Goal: Transaction & Acquisition: Purchase product/service

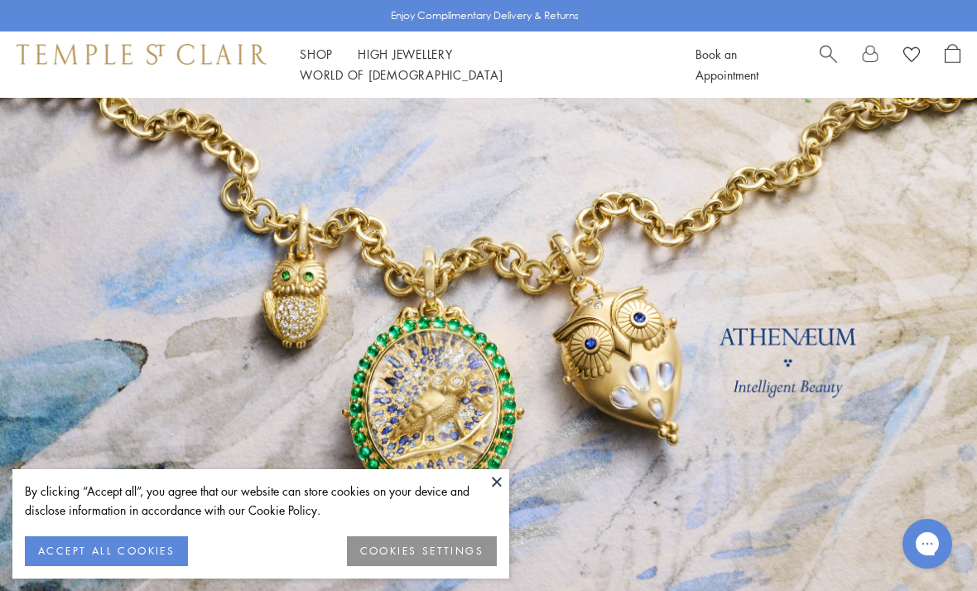
click at [489, 486] on button at bounding box center [496, 481] width 25 height 25
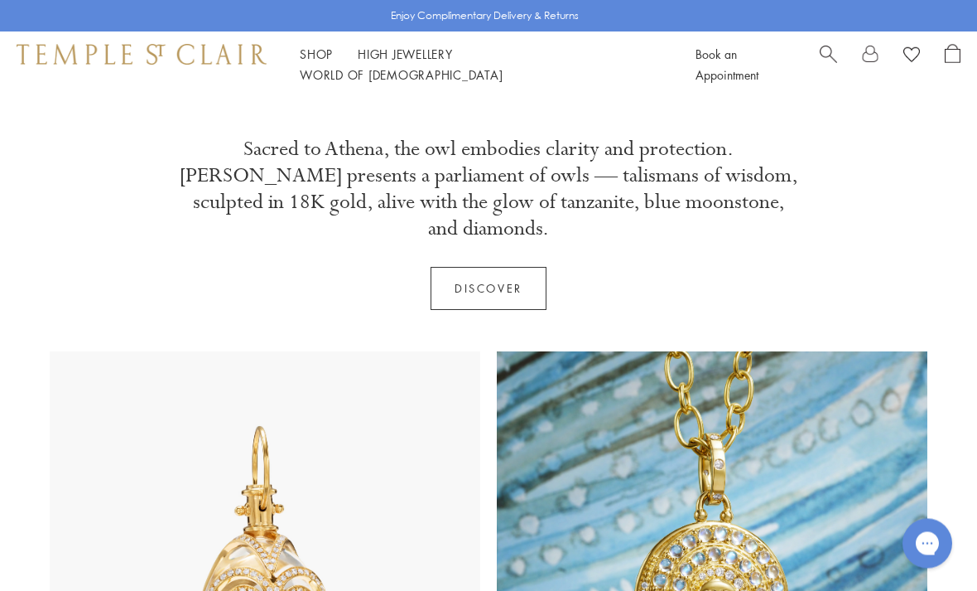
scroll to position [542, 0]
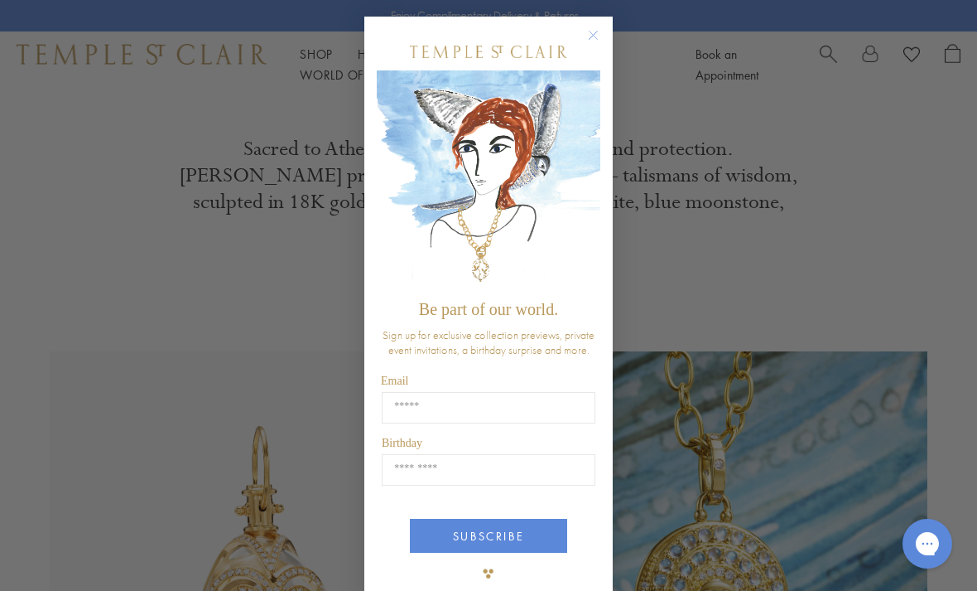
click at [102, 239] on div "Close dialog Be part of our world. Sign up for exclusive collection previews, p…" at bounding box center [488, 295] width 977 height 591
click at [99, 233] on div "Close dialog Be part of our world. Sign up for exclusive collection previews, p…" at bounding box center [488, 295] width 977 height 591
click at [595, 27] on circle "Close dialog" at bounding box center [594, 36] width 20 height 20
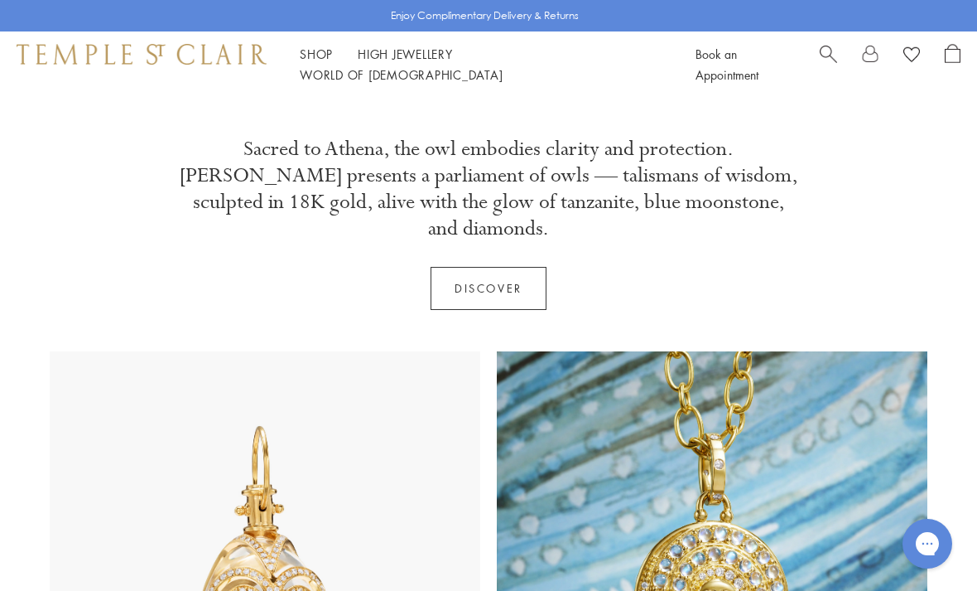
click at [403, 62] on link "High Jewellery High Jewellery" at bounding box center [405, 54] width 95 height 17
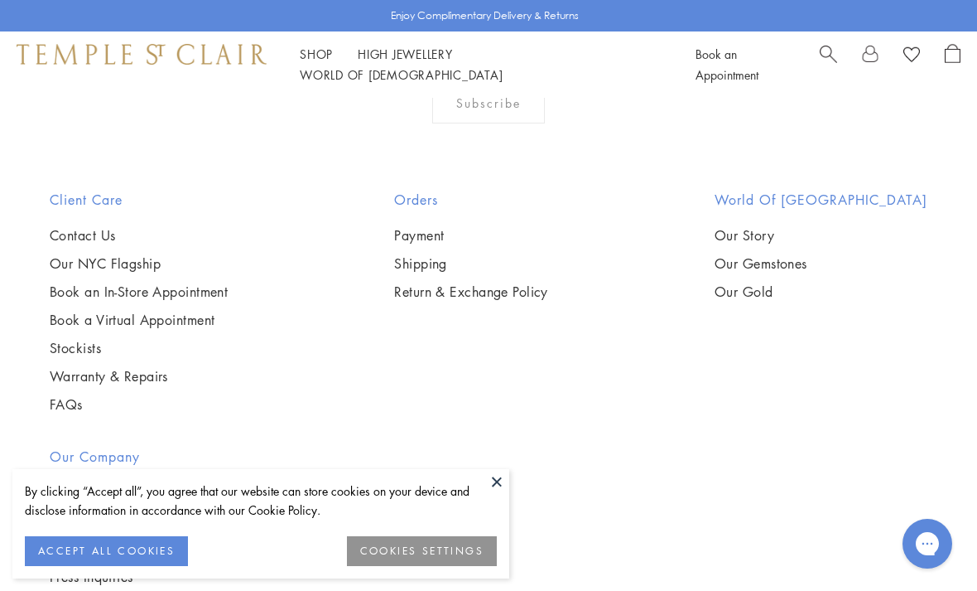
scroll to position [1445, 0]
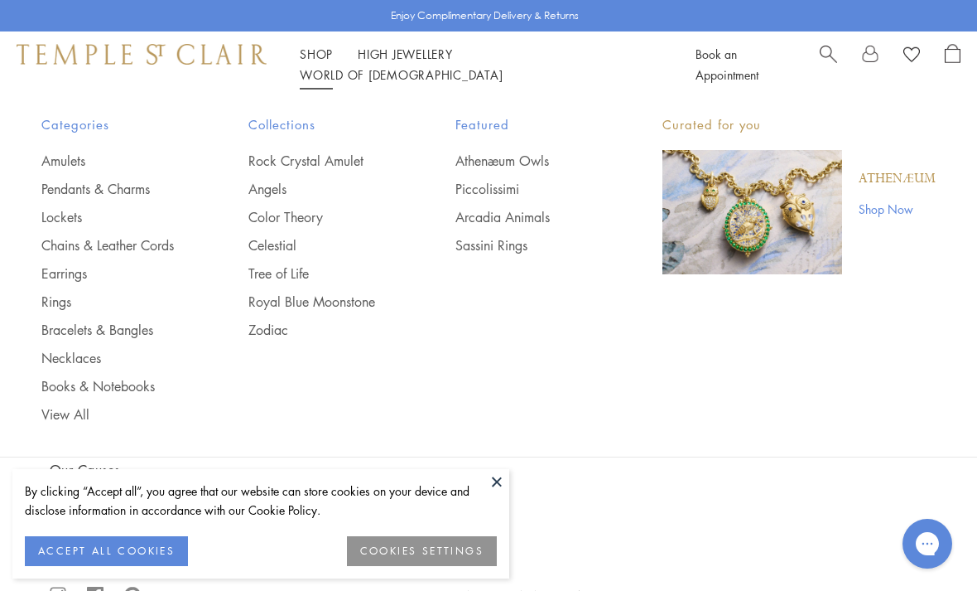
click at [55, 302] on link "Rings" at bounding box center [111, 301] width 141 height 18
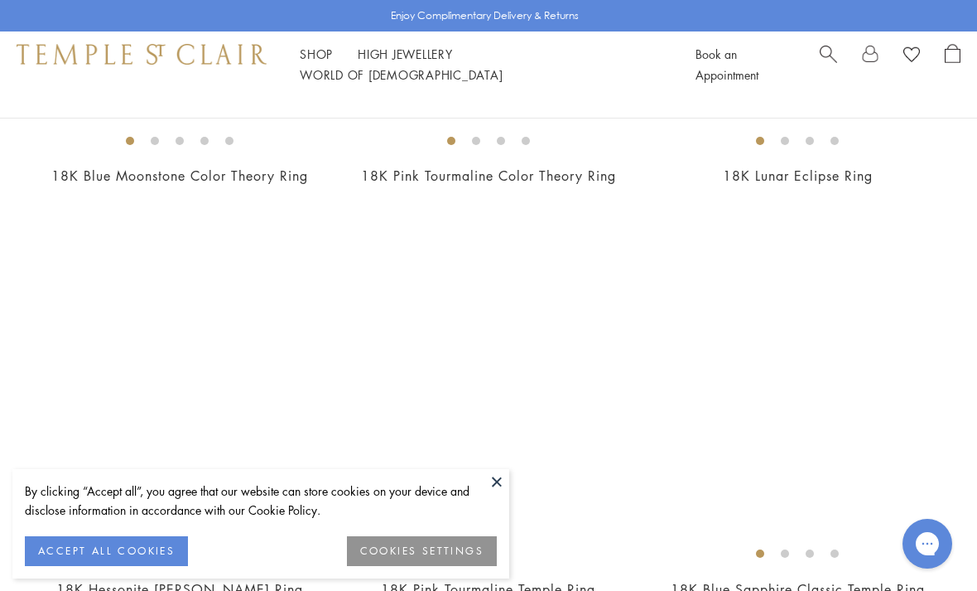
scroll to position [5708, 0]
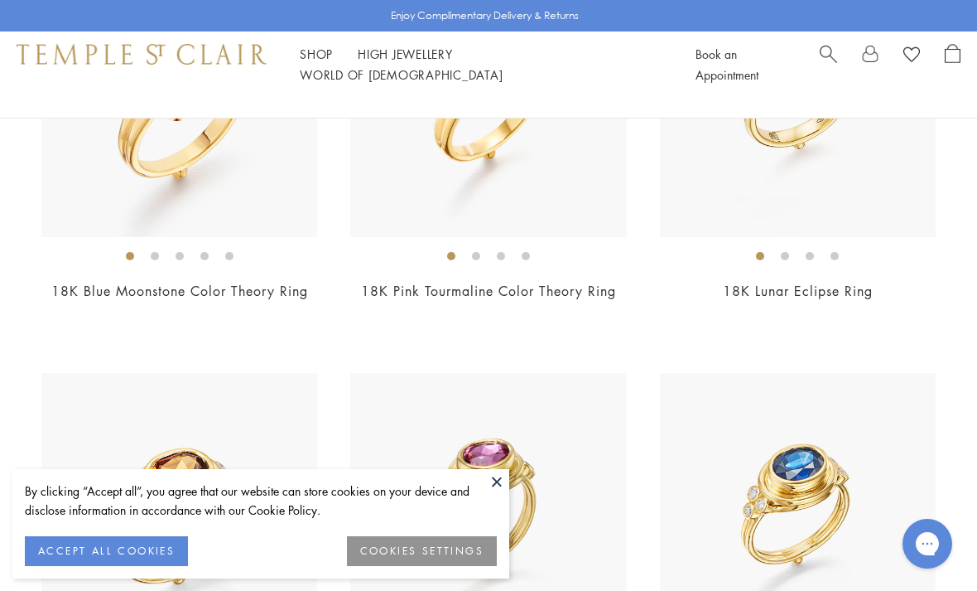
click at [403, 189] on img at bounding box center [488, 98] width 276 height 276
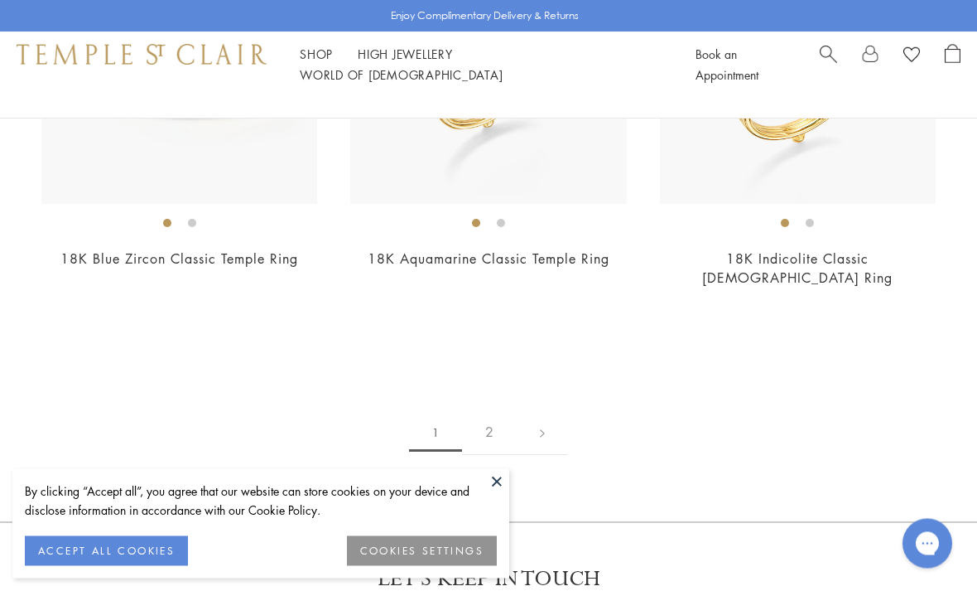
scroll to position [6567, 0]
click at [482, 408] on link "2" at bounding box center [489, 431] width 55 height 46
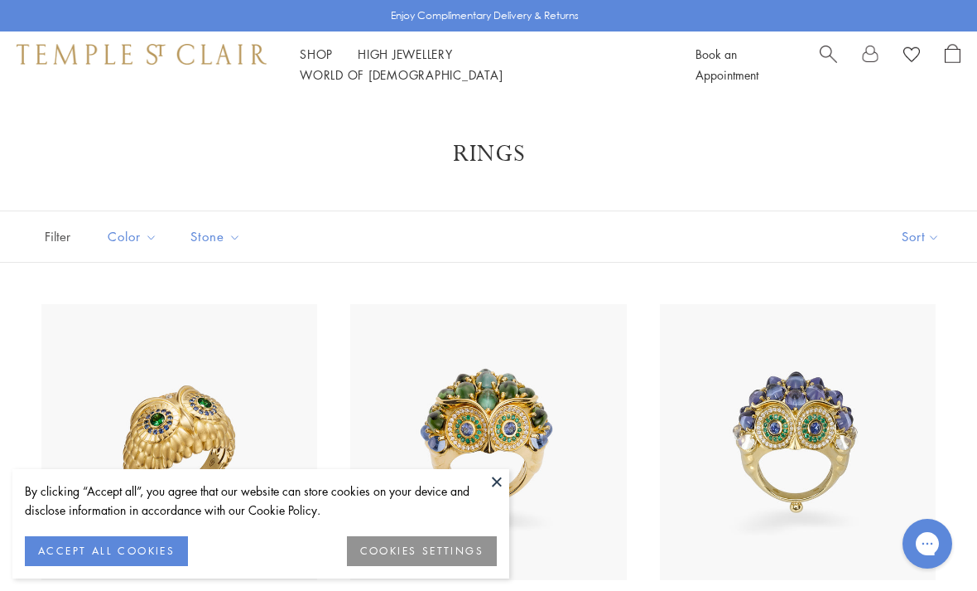
scroll to position [6620, 0]
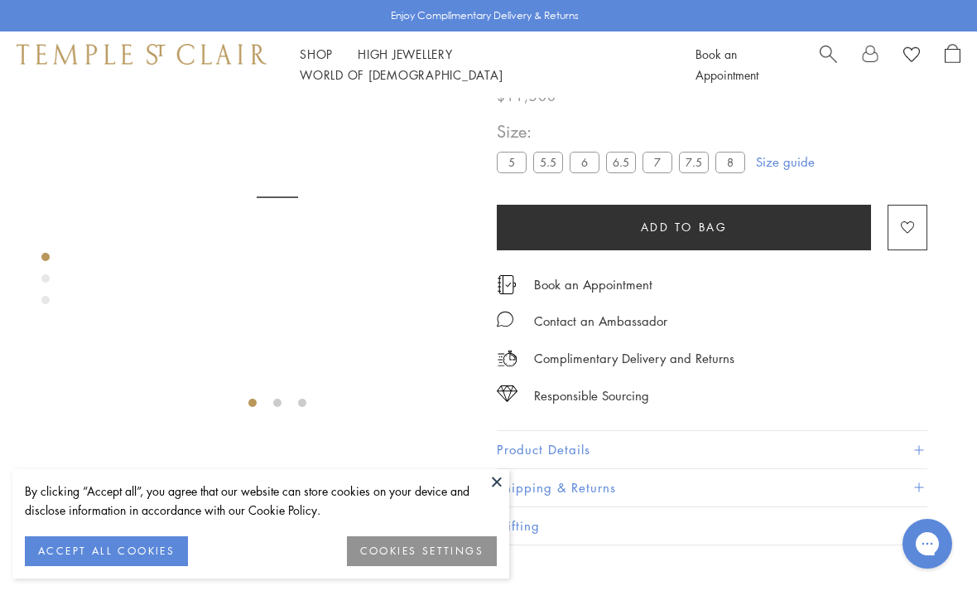
scroll to position [98, 0]
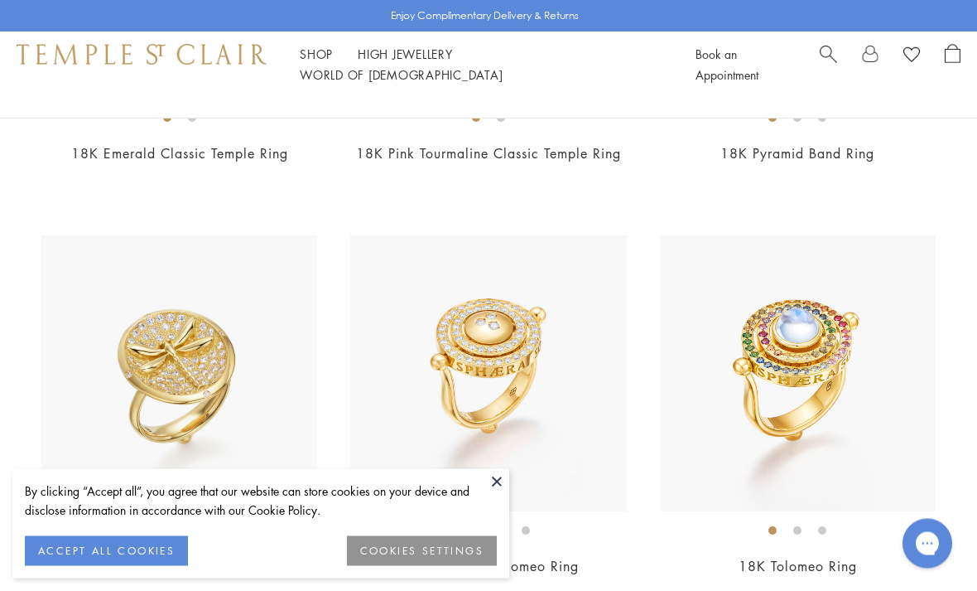
scroll to position [419, 0]
